Goal: Information Seeking & Learning: Learn about a topic

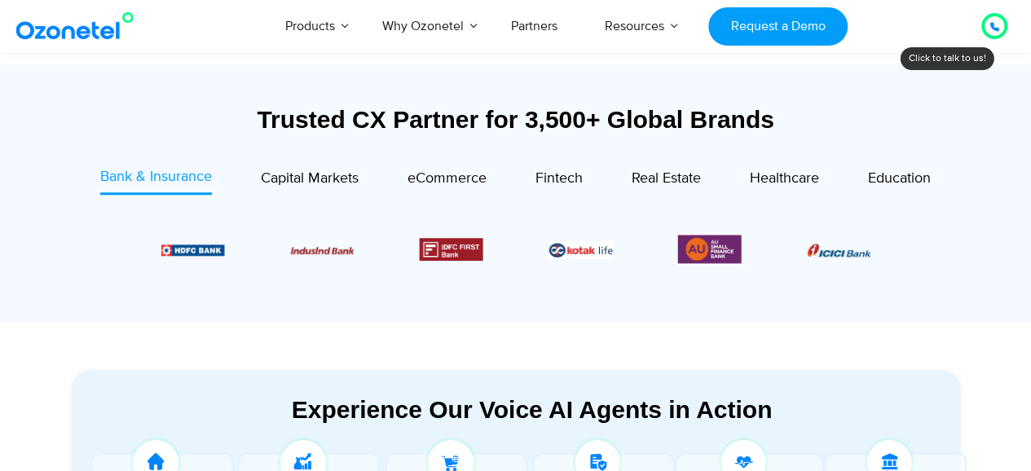
scroll to position [549, 0]
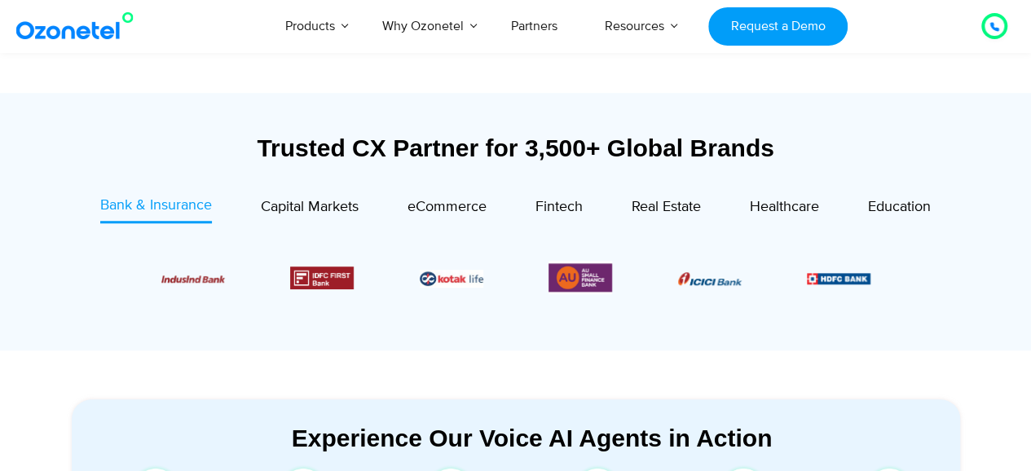
click at [362, 153] on div "Trusted CX Partner for 3,500+ Global Brands" at bounding box center [516, 148] width 889 height 29
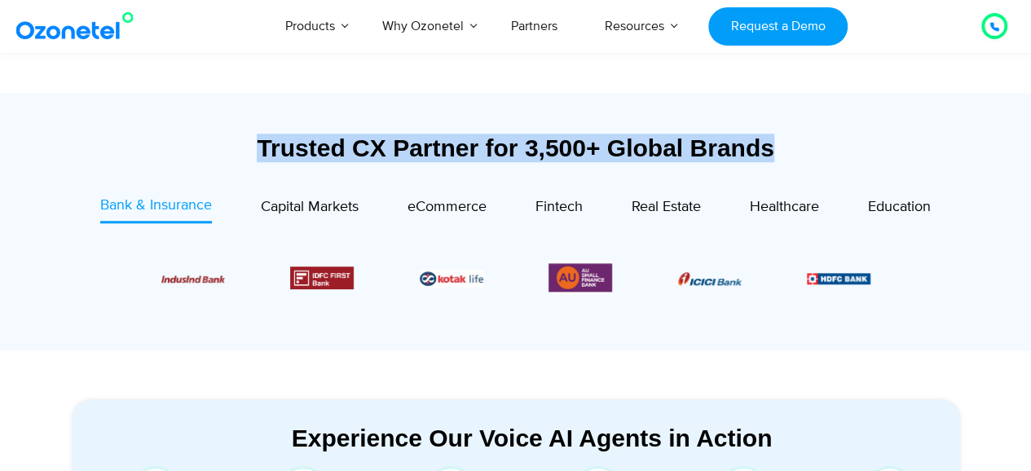
click at [362, 153] on div "Trusted CX Partner for 3,500+ Global Brands" at bounding box center [516, 148] width 889 height 29
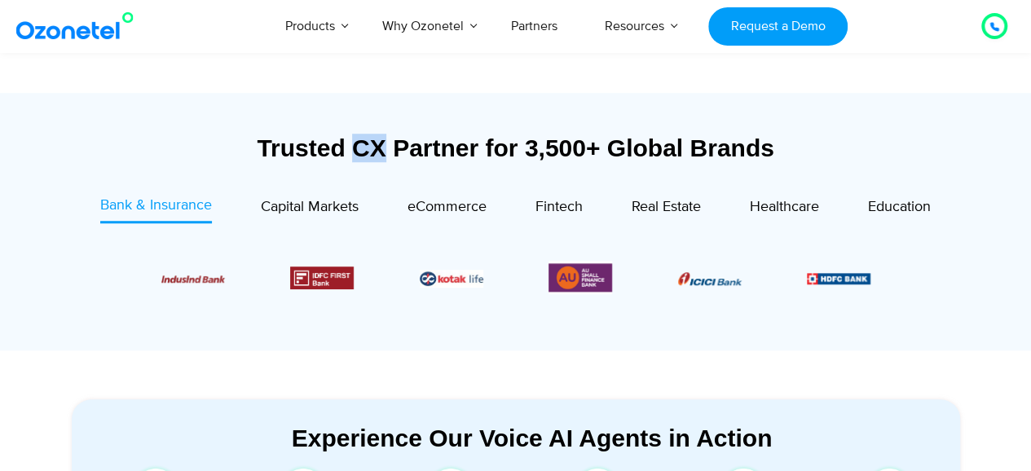
click at [362, 153] on div "Trusted CX Partner for 3,500+ Global Brands" at bounding box center [516, 148] width 889 height 29
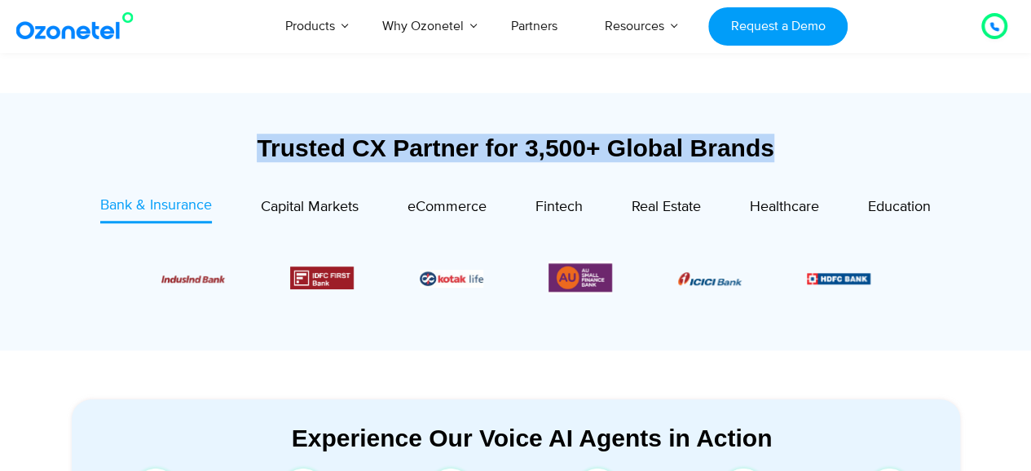
click at [362, 153] on div "Trusted CX Partner for 3,500+ Global Brands" at bounding box center [516, 148] width 889 height 29
click at [212, 139] on div "Trusted CX Partner for 3,500+ Global Brands" at bounding box center [516, 148] width 889 height 29
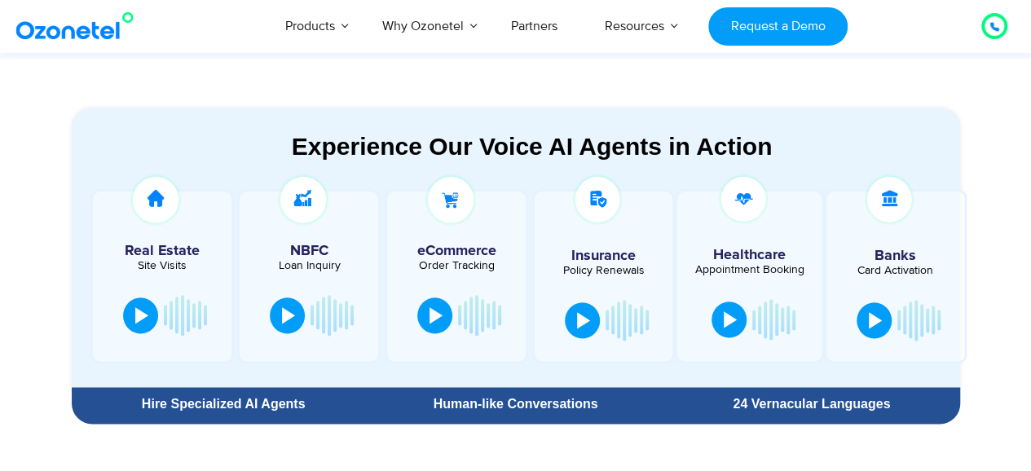
scroll to position [839, 0]
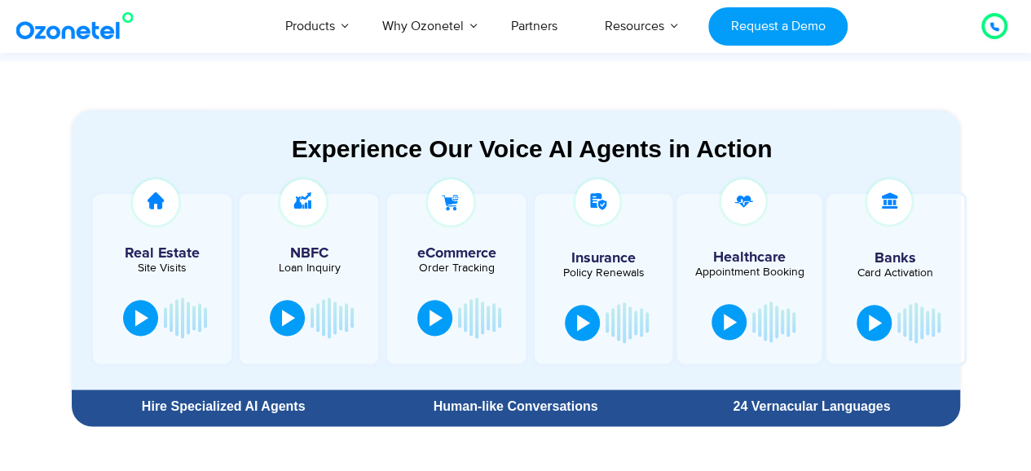
click at [419, 159] on div "Experience Our Voice AI Agents in Action" at bounding box center [532, 149] width 889 height 29
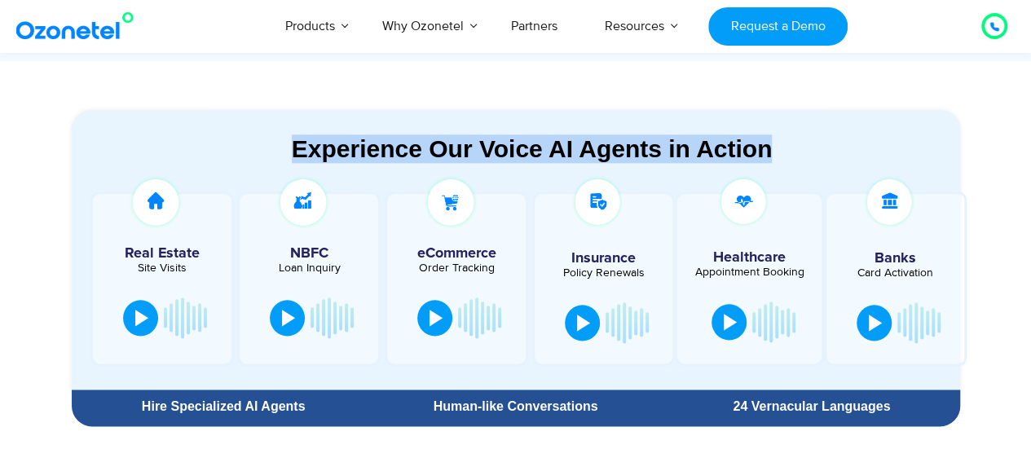
click at [419, 159] on div "Experience Our Voice AI Agents in Action" at bounding box center [532, 149] width 889 height 29
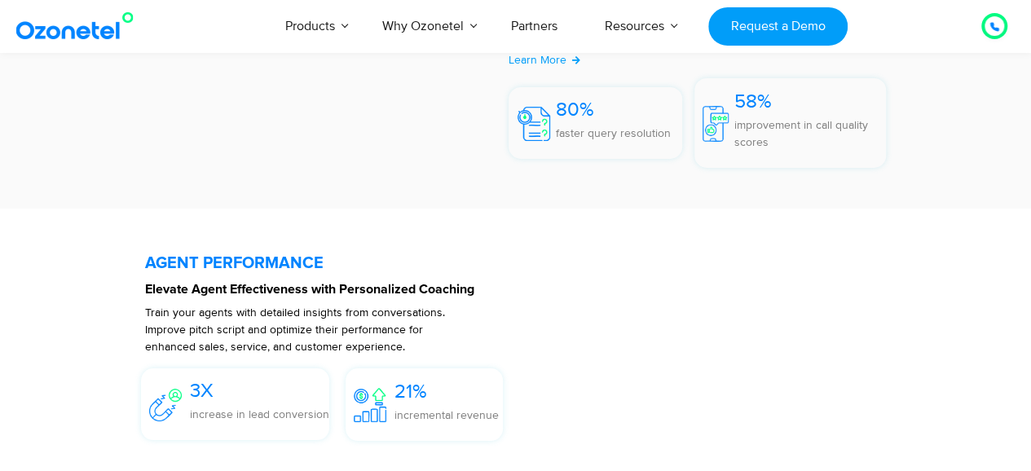
scroll to position [2913, 0]
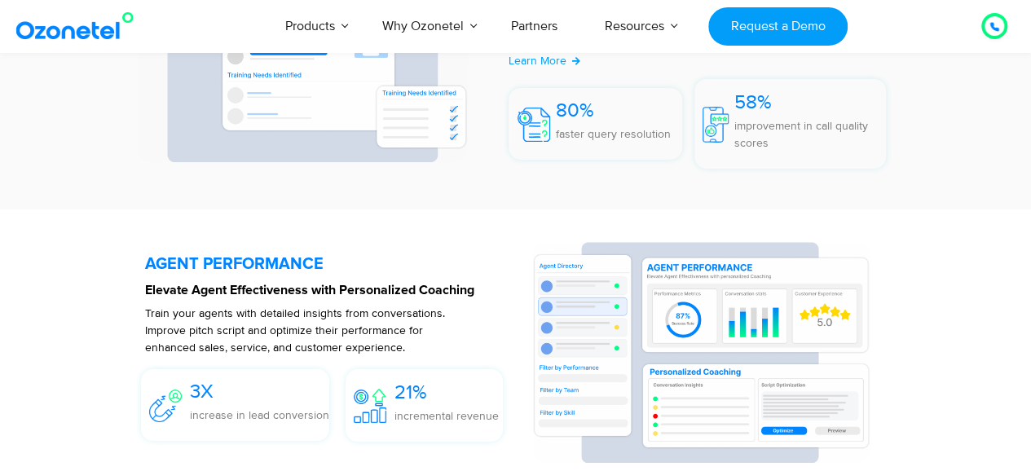
click at [293, 293] on strong "Elevate Agent Effectiveness with Personalized Coaching" at bounding box center [309, 290] width 329 height 13
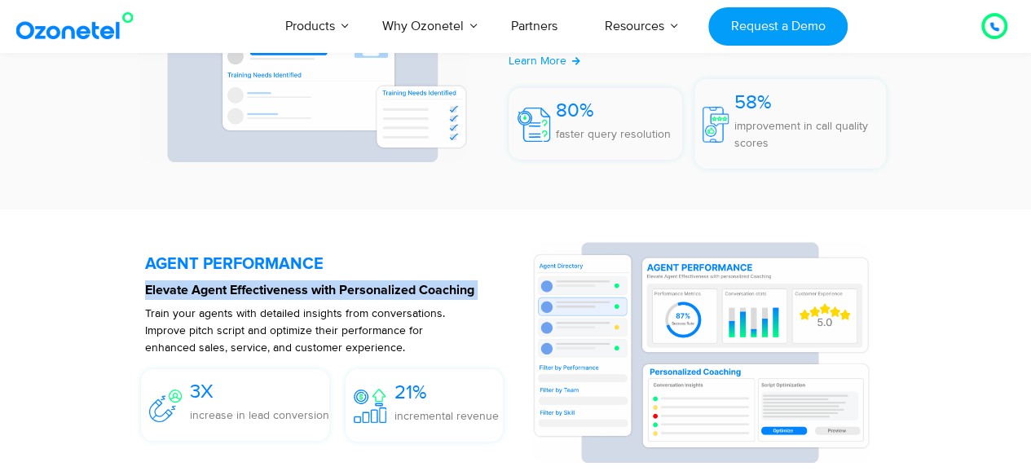
click at [293, 293] on strong "Elevate Agent Effectiveness with Personalized Coaching" at bounding box center [309, 290] width 329 height 13
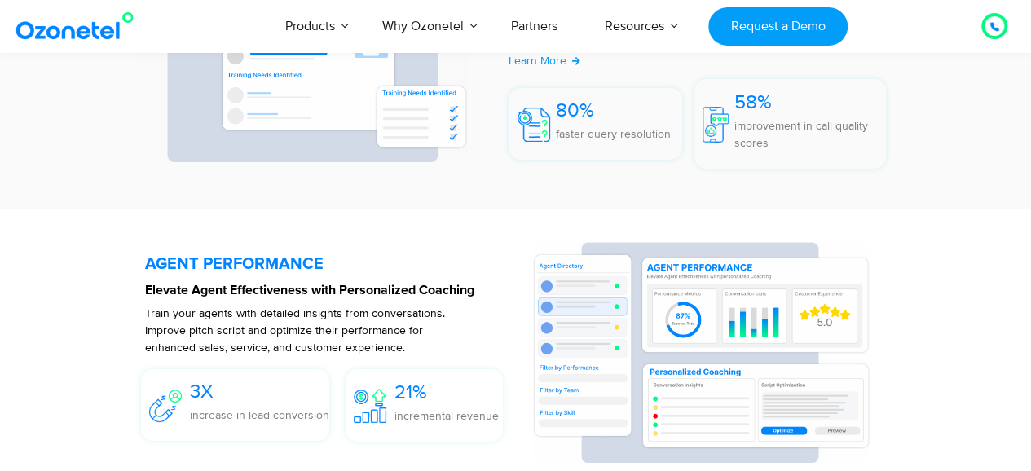
click at [293, 305] on p "Train your agents with detailed insights from conversations. Improve pitch scri…" at bounding box center [301, 330] width 313 height 51
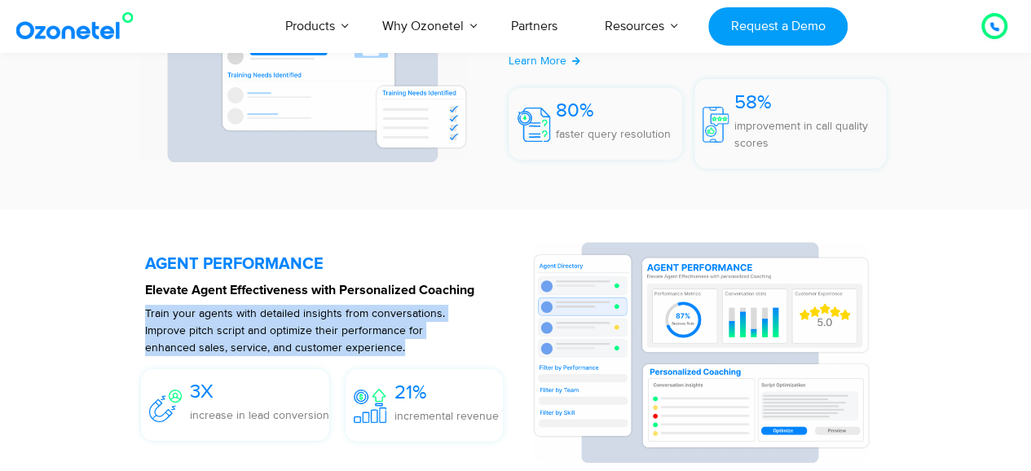
click at [293, 305] on p "Train your agents with detailed insights from conversations. Improve pitch scri…" at bounding box center [301, 330] width 313 height 51
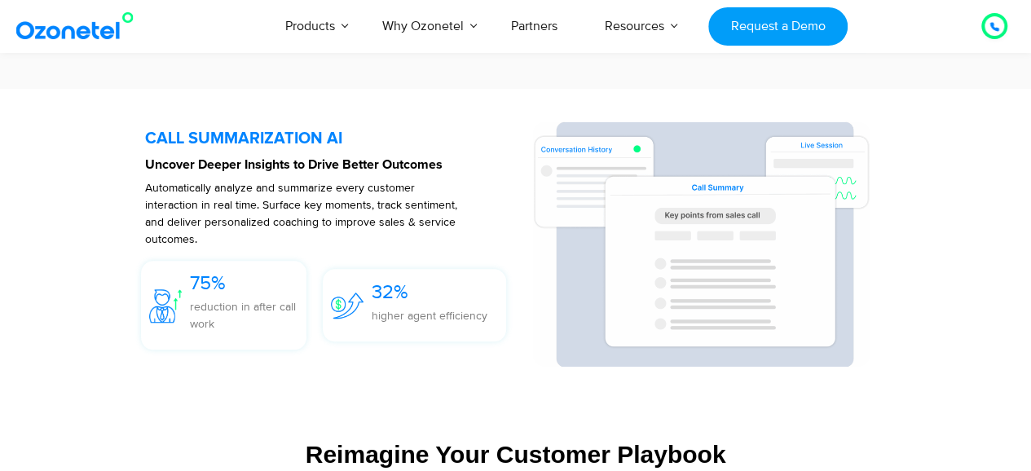
scroll to position [3653, 0]
click at [259, 194] on span "Automatically analyze and summarize every customer interaction in real time. Su…" at bounding box center [301, 212] width 312 height 65
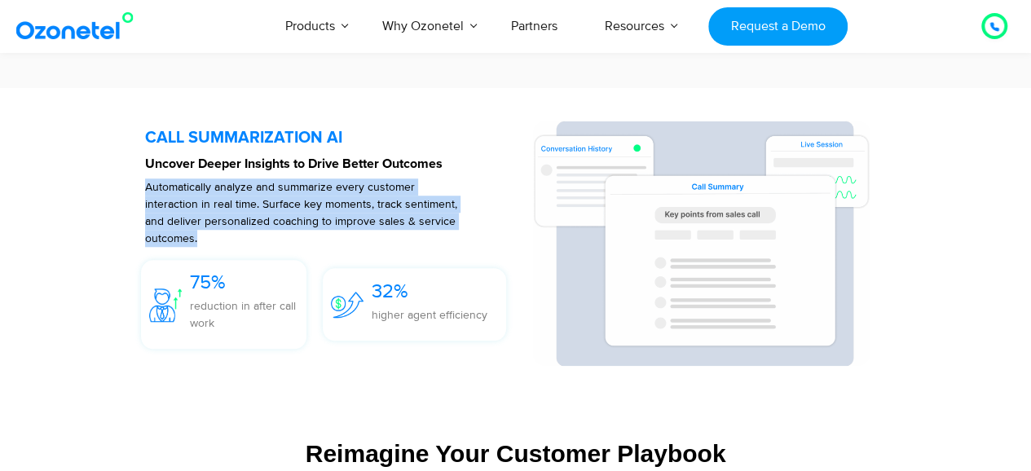
click at [259, 194] on span "Automatically analyze and summarize every customer interaction in real time. Su…" at bounding box center [301, 212] width 312 height 65
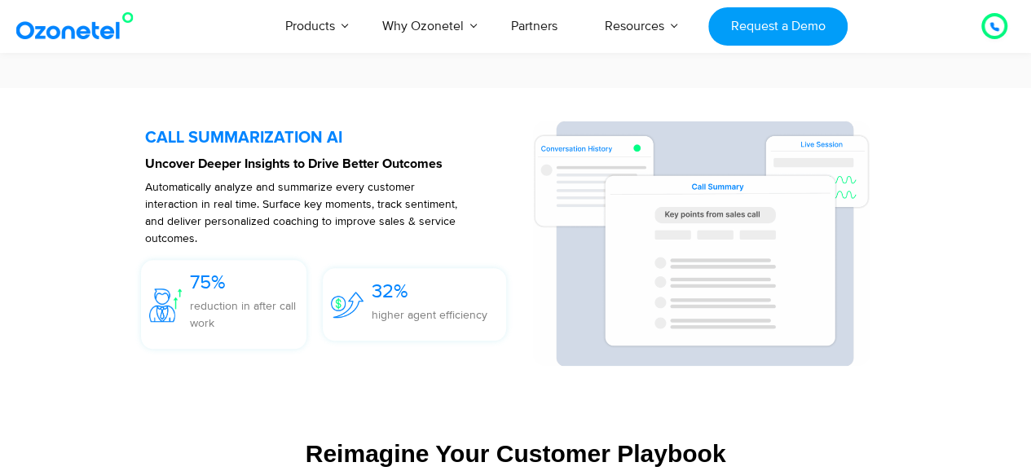
click at [266, 165] on strong "Uncover Deeper Insights to Drive Better Outcomes" at bounding box center [294, 163] width 298 height 13
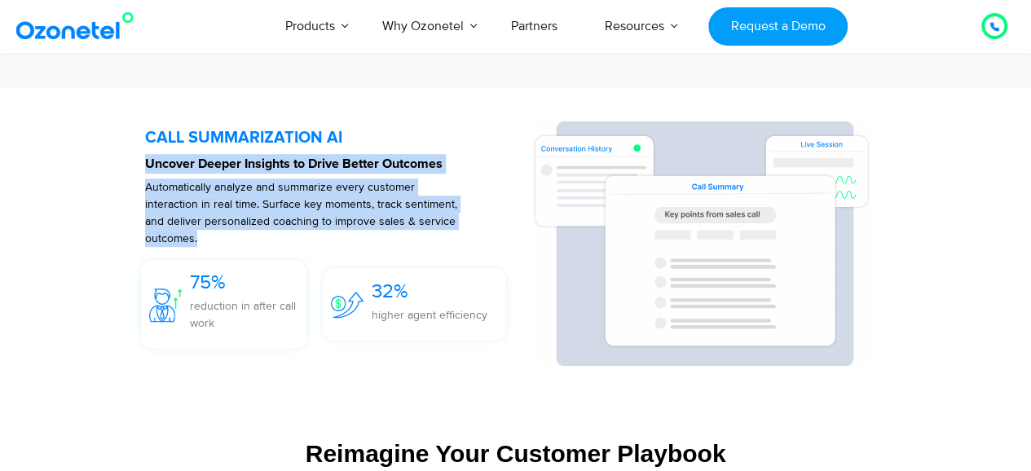
drag, startPoint x: 266, startPoint y: 165, endPoint x: 270, endPoint y: 281, distance: 115.8
click at [270, 281] on div "CALL SUMMARIZATION AI Uncover Deeper Insights to Drive Better Outcomes Automati…" at bounding box center [330, 243] width 370 height 245
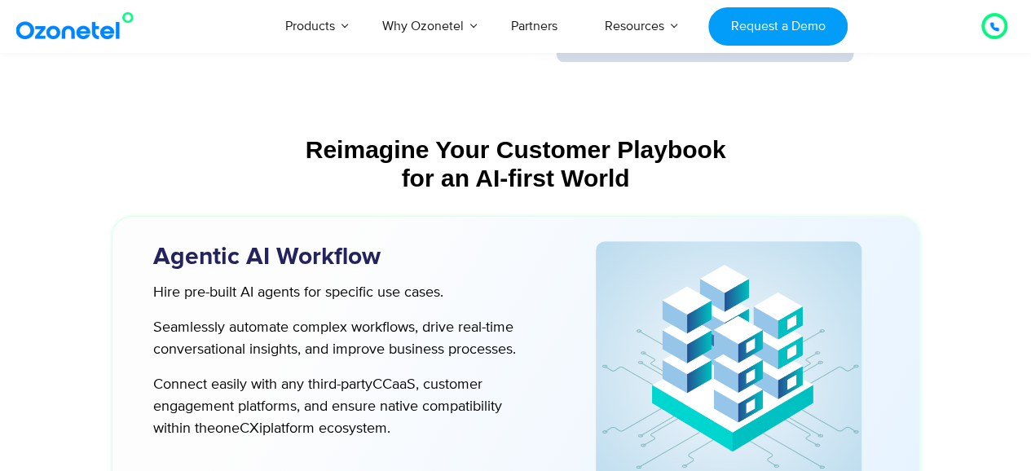
scroll to position [3989, 0]
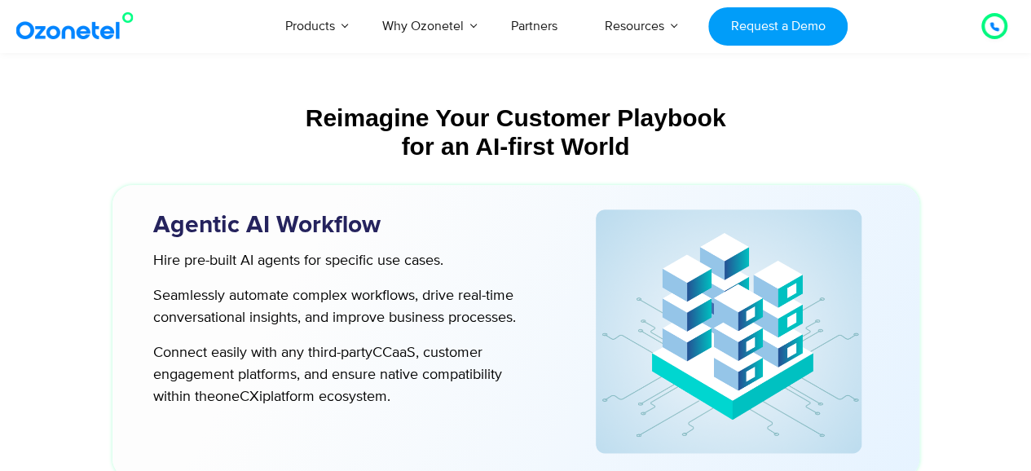
click at [270, 281] on div "Hire pre-built AI agents for specific use cases. Seamlessly automate complex wo…" at bounding box center [327, 329] width 381 height 158
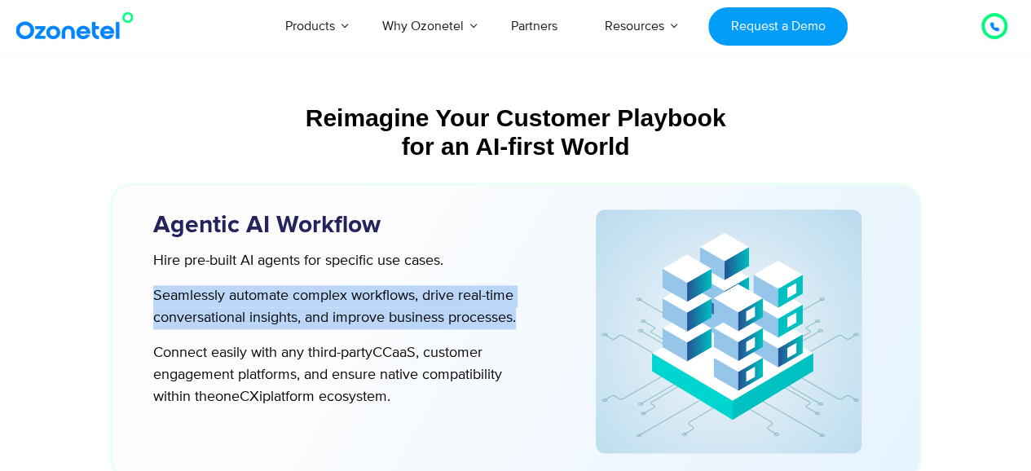
click at [270, 281] on div "Hire pre-built AI agents for specific use cases. Seamlessly automate complex wo…" at bounding box center [327, 329] width 381 height 158
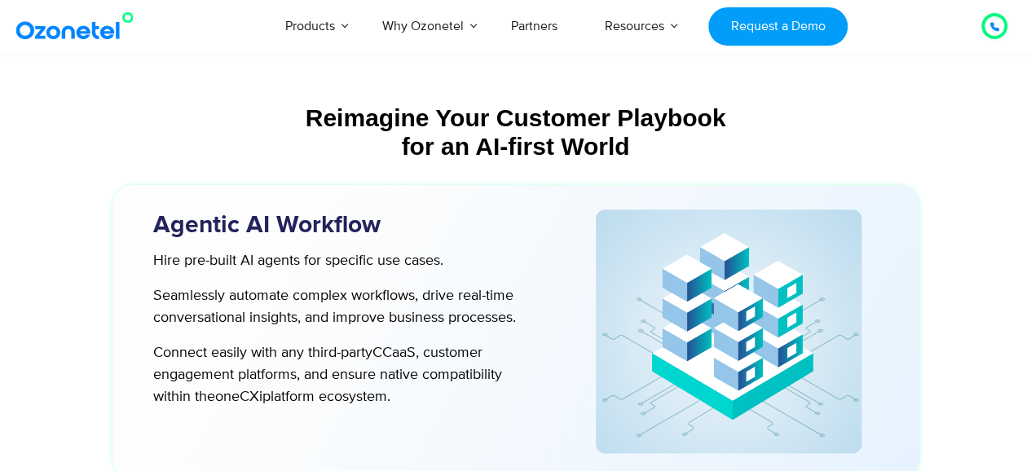
click at [269, 258] on p "Hire pre-built AI agents for specific use cases." at bounding box center [335, 261] width 364 height 22
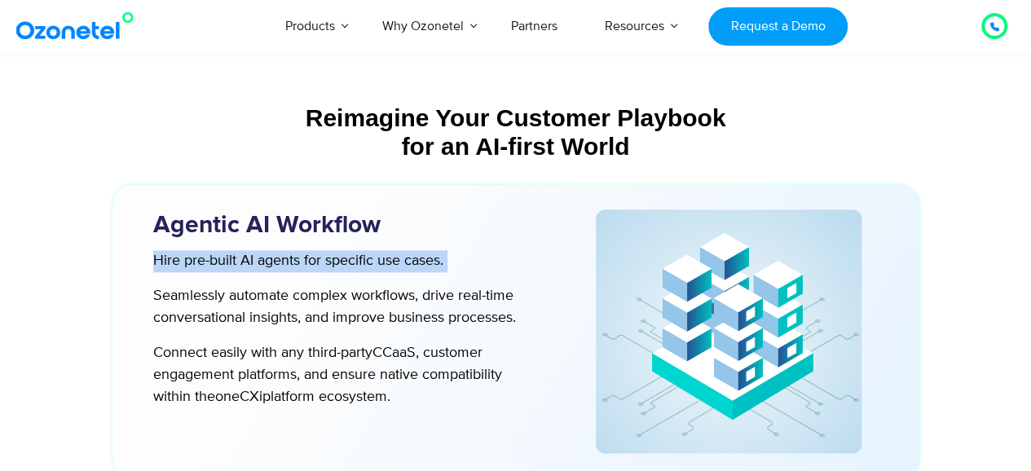
click at [269, 258] on p "Hire pre-built AI agents for specific use cases." at bounding box center [335, 261] width 364 height 22
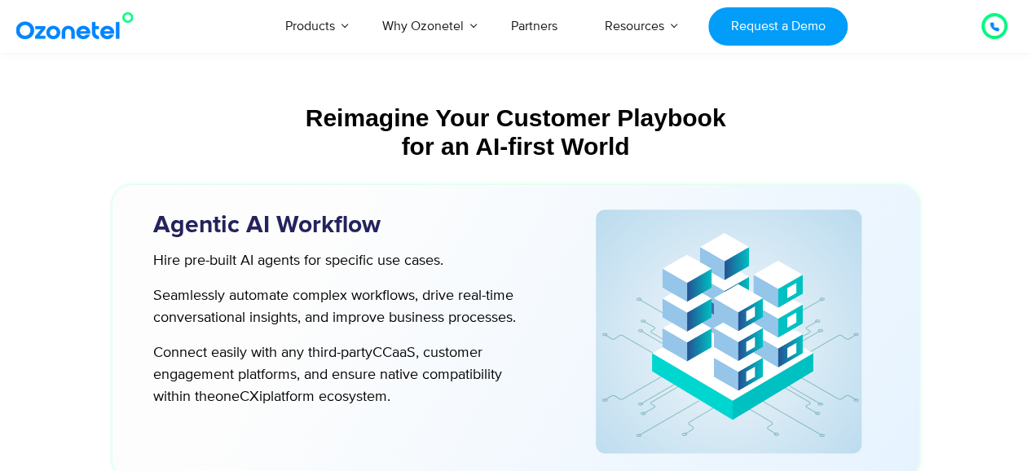
click at [262, 307] on p "Seamlessly automate complex workflows, drive real-time conversational insights,…" at bounding box center [335, 307] width 364 height 44
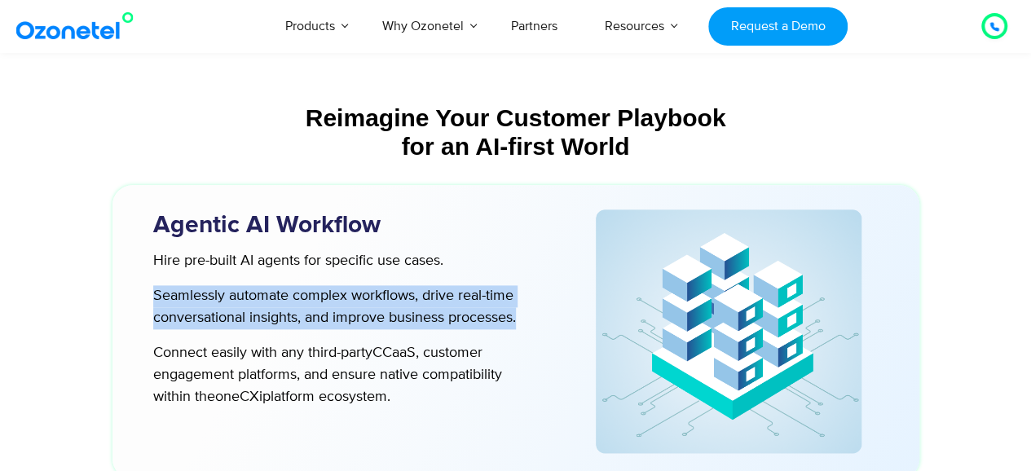
click at [262, 307] on p "Seamlessly automate complex workflows, drive real-time conversational insights,…" at bounding box center [335, 307] width 364 height 44
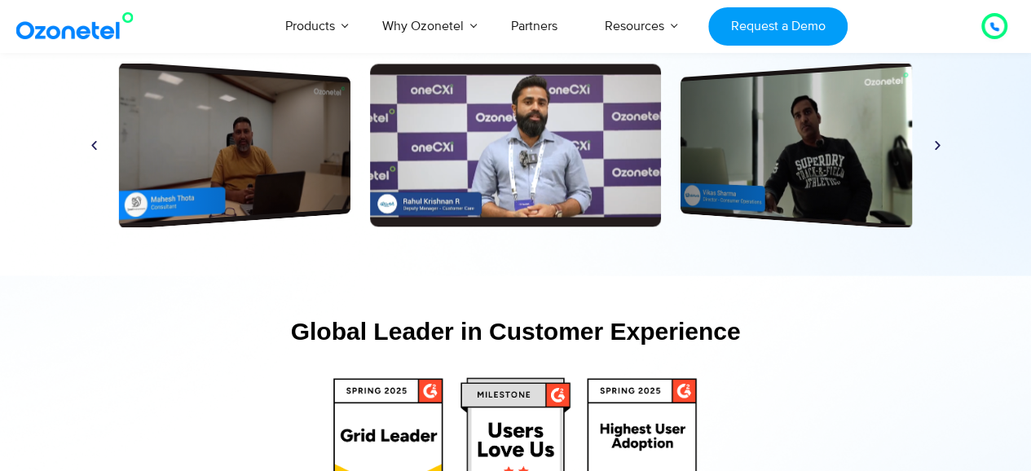
scroll to position [7694, 0]
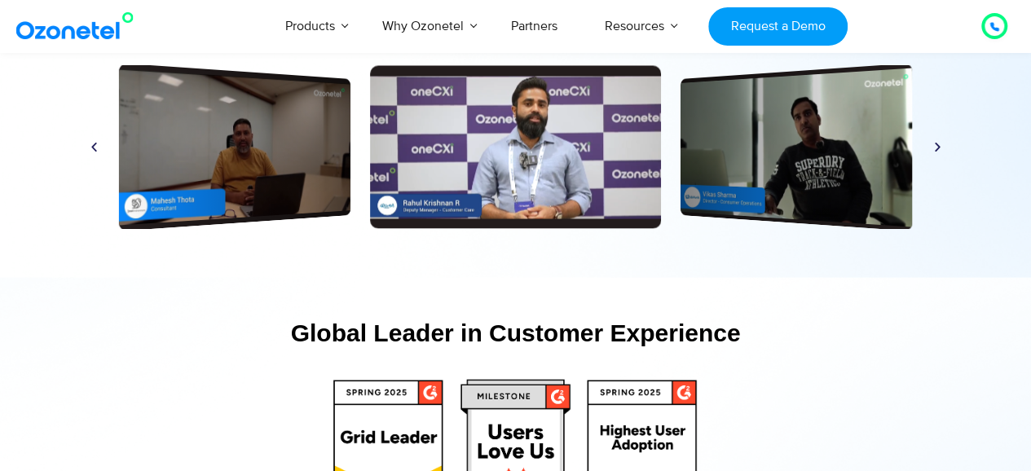
click at [313, 345] on div "Global Leader in Customer Experience" at bounding box center [516, 332] width 872 height 29
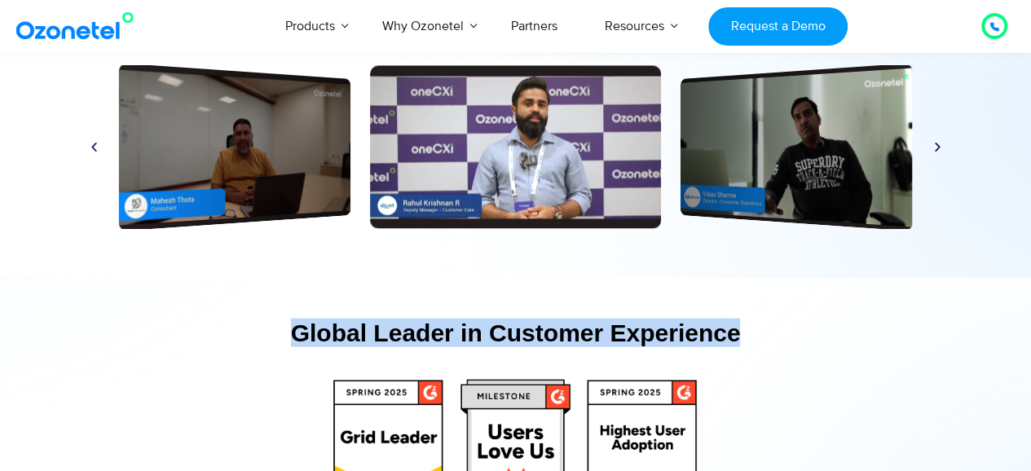
click at [313, 345] on div "Global Leader in Customer Experience" at bounding box center [516, 332] width 872 height 29
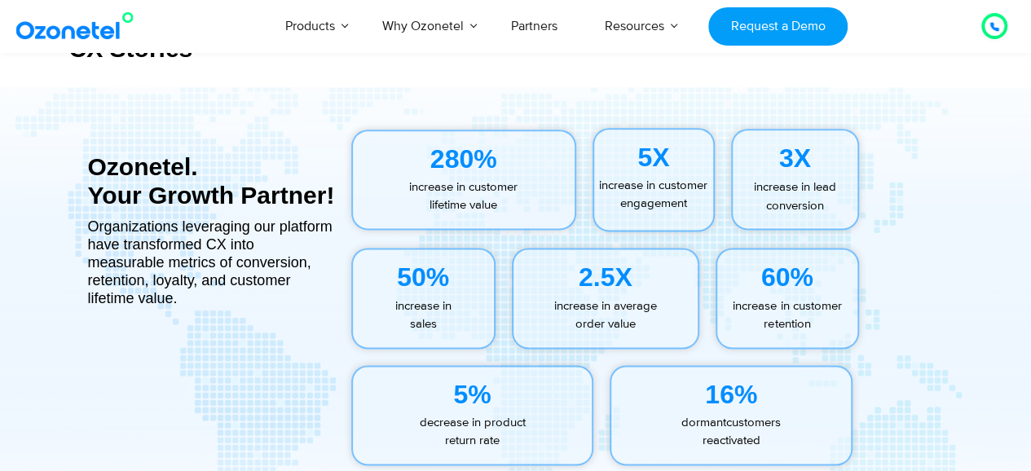
scroll to position [7121, 0]
click at [466, 192] on p "increase in customer lifetime value" at bounding box center [464, 197] width 222 height 37
click at [498, 289] on div "50% increase in sales" at bounding box center [423, 298] width 161 height 117
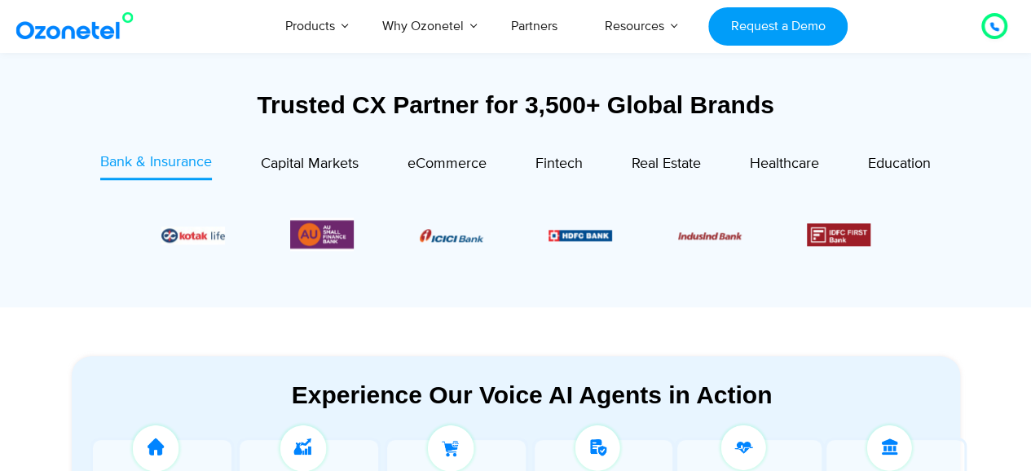
scroll to position [589, 0]
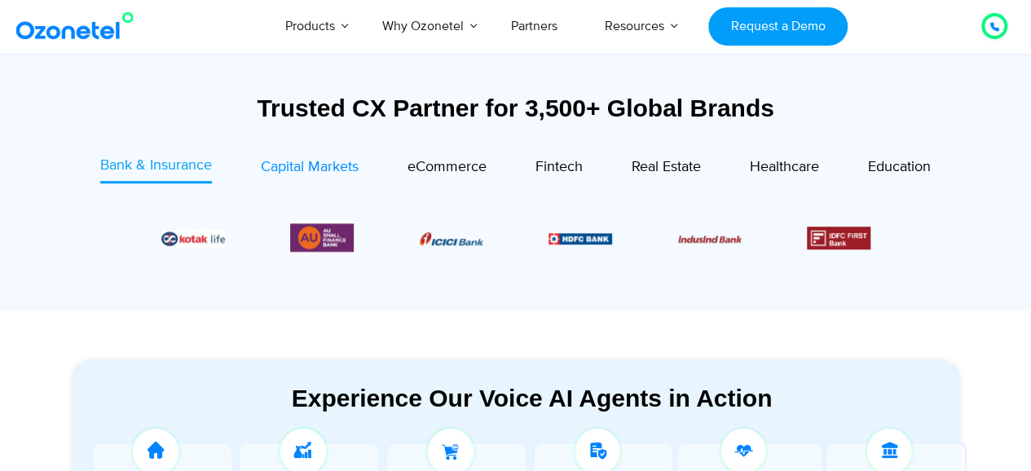
click at [319, 160] on span "Capital Markets" at bounding box center [310, 167] width 98 height 18
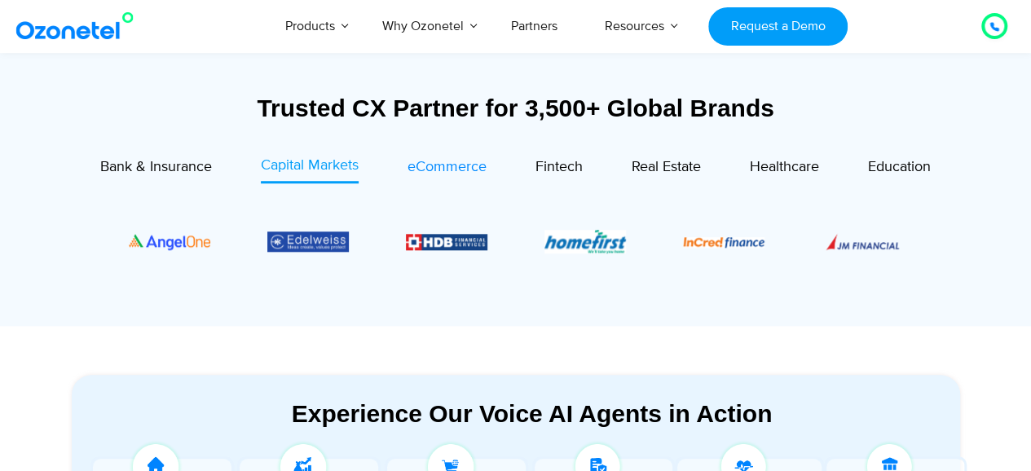
click at [461, 170] on span "eCommerce" at bounding box center [447, 167] width 79 height 18
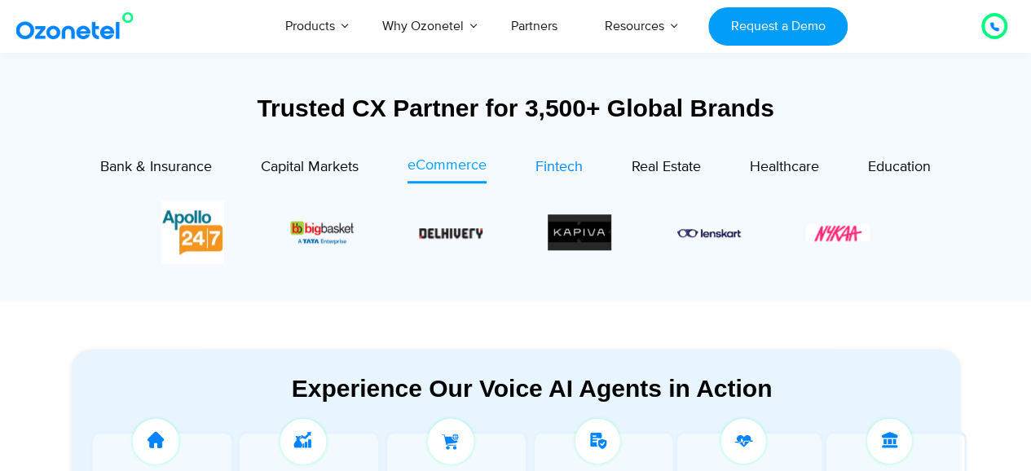
click at [551, 165] on span "Fintech" at bounding box center [559, 167] width 47 height 18
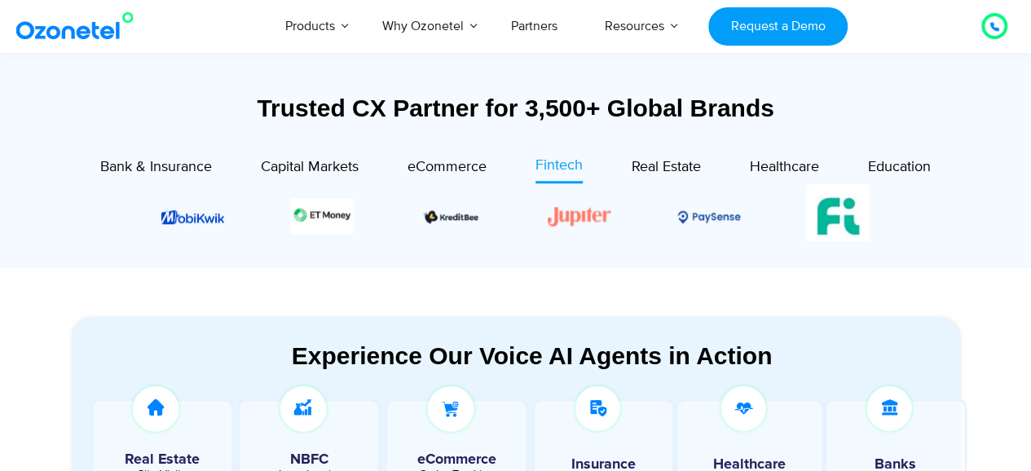
click at [457, 220] on div "Image Carousel" at bounding box center [515, 216] width 709 height 64
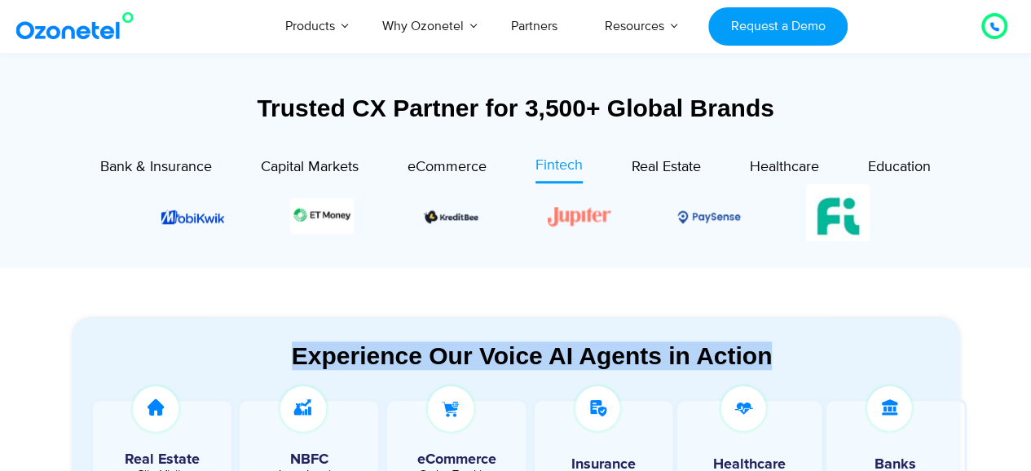
click at [457, 220] on div "Image Carousel" at bounding box center [515, 216] width 709 height 64
click at [476, 280] on section "Experience Our Voice AI Agents in Action Real Estate Site Visits NBFC Loan Inqu…" at bounding box center [515, 454] width 1031 height 373
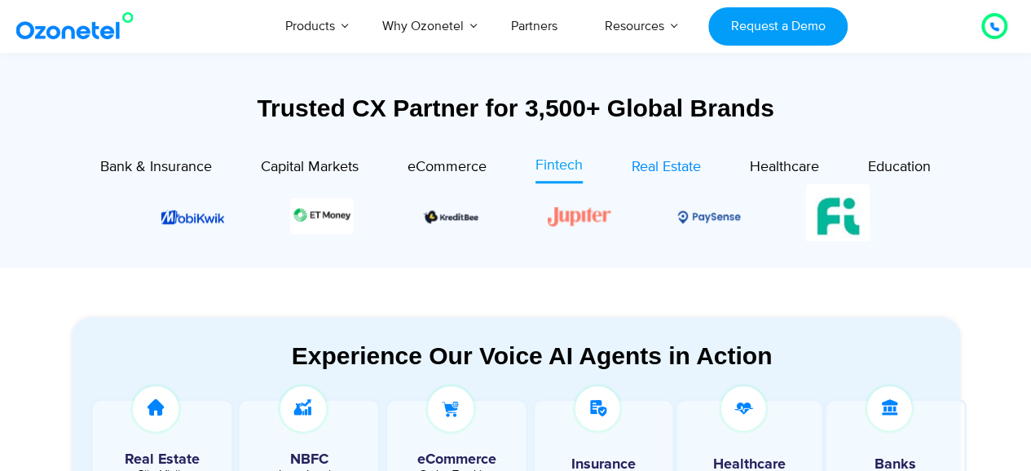
click at [684, 179] on link "Real Estate" at bounding box center [666, 169] width 69 height 29
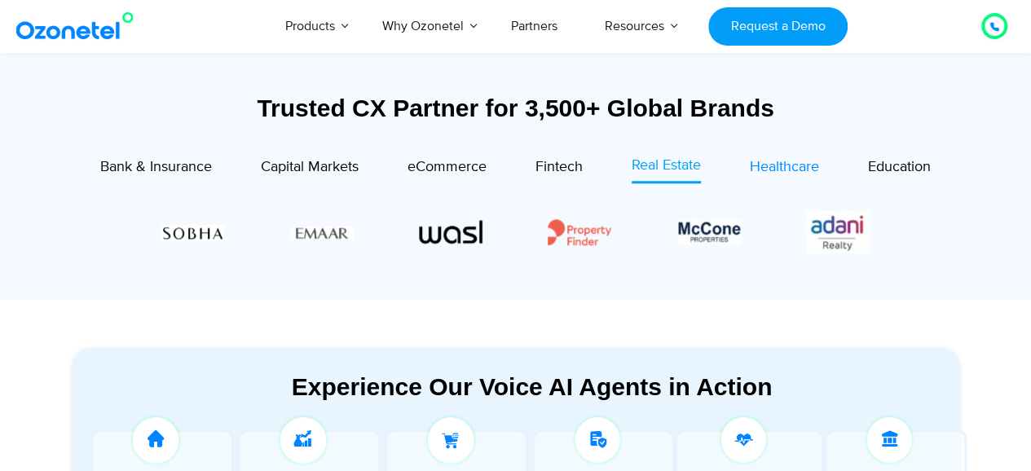
click at [783, 162] on span "Healthcare" at bounding box center [784, 167] width 69 height 18
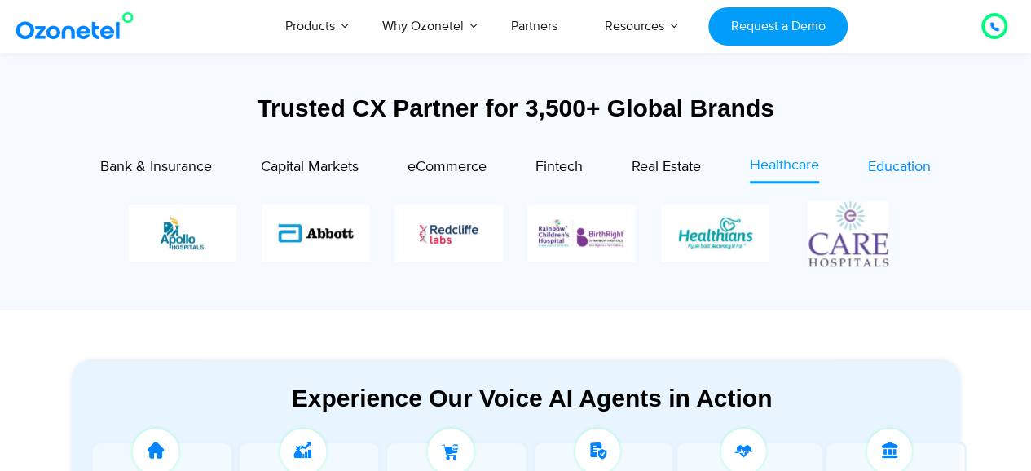
click at [912, 161] on span "Education" at bounding box center [899, 167] width 63 height 18
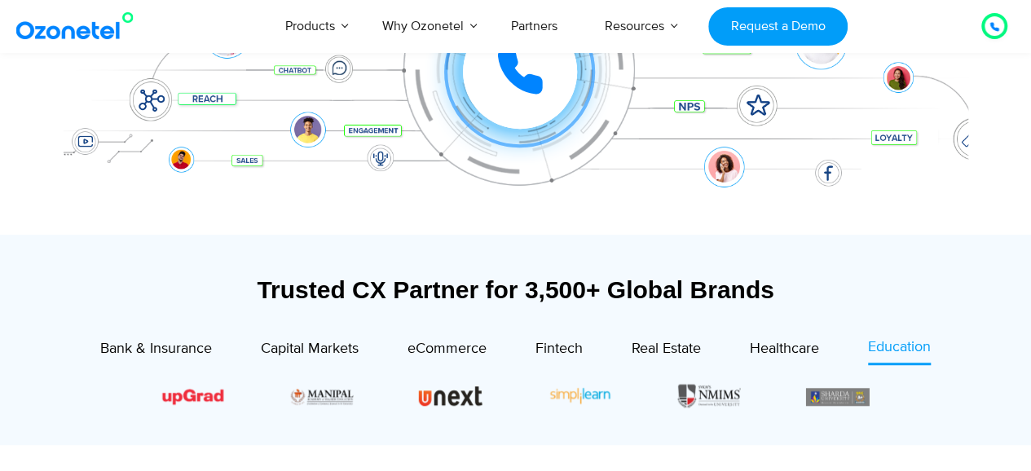
scroll to position [0, 0]
